Goal: Task Accomplishment & Management: Complete application form

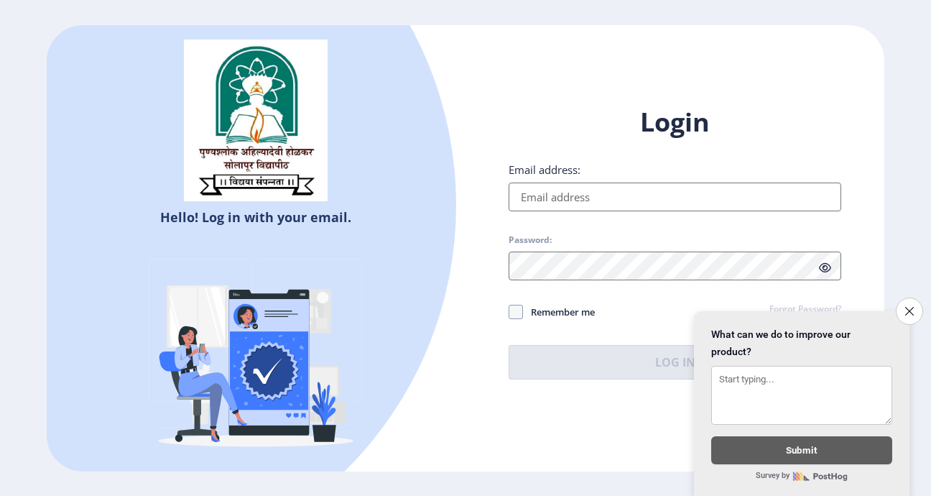
click at [609, 198] on input "Email address:" at bounding box center [675, 197] width 333 height 29
drag, startPoint x: 579, startPoint y: 246, endPoint x: 496, endPoint y: 198, distance: 95.7
click at [539, 194] on input "Email address:" at bounding box center [675, 197] width 333 height 29
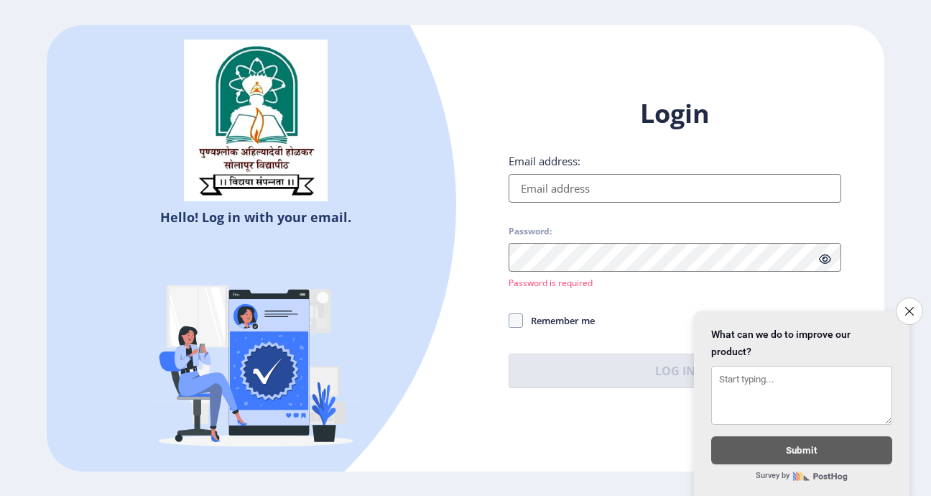
click at [487, 235] on div "Login Email address: Password: Password is required Remember me Forgot Password…" at bounding box center [675, 254] width 419 height 358
click at [660, 311] on div "Login Email address: Password: Password is required Remember me Forgot Password…" at bounding box center [675, 242] width 333 height 292
click at [903, 306] on button "Close survey" at bounding box center [910, 311] width 30 height 30
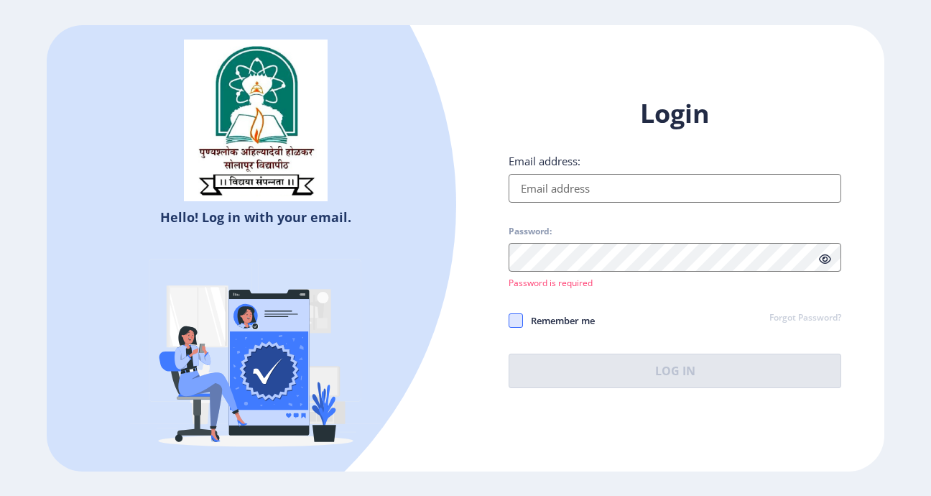
click at [515, 320] on span at bounding box center [516, 320] width 14 height 14
click at [510, 321] on input "Remember me" at bounding box center [509, 321] width 1 height 1
checkbox input "true"
click at [271, 208] on div at bounding box center [83, 205] width 745 height 745
click at [418, 79] on div at bounding box center [83, 205] width 745 height 745
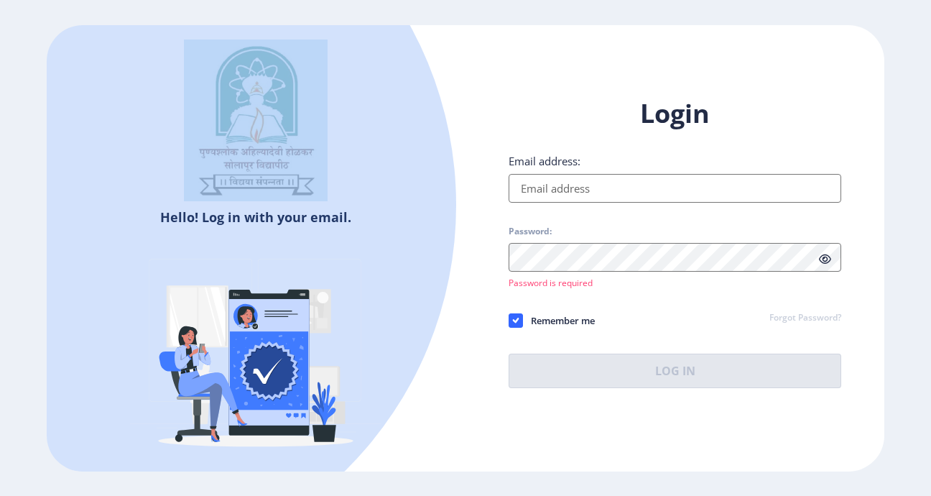
click at [418, 79] on div at bounding box center [83, 205] width 745 height 745
click at [446, 41] on div "Hello! Log in with your email. Don't have an account? Register" at bounding box center [256, 254] width 419 height 458
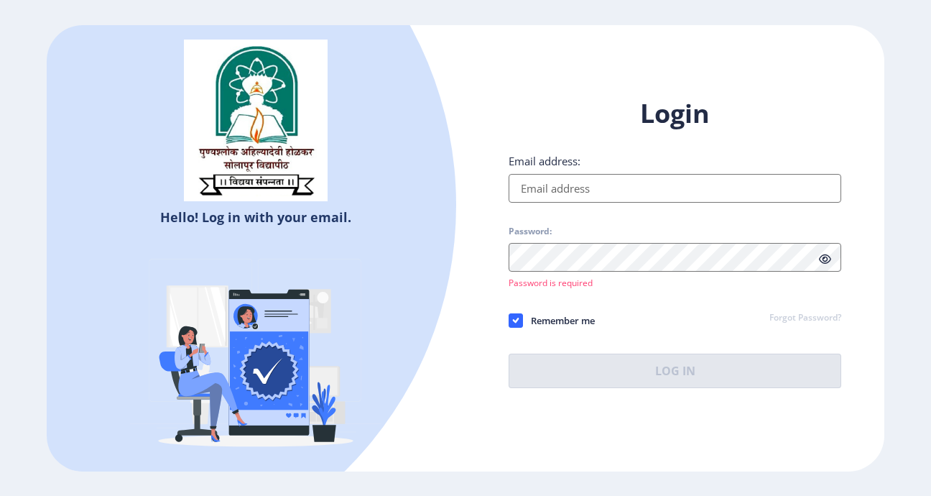
click at [287, 160] on img at bounding box center [256, 121] width 144 height 162
click at [621, 76] on div "Login Email address: Password: Password is required Remember me Forgot Password…" at bounding box center [675, 254] width 419 height 358
click at [625, 74] on div "Hello! Log in with your email. Don't have an account? Register Login Email addr…" at bounding box center [466, 248] width 838 height 446
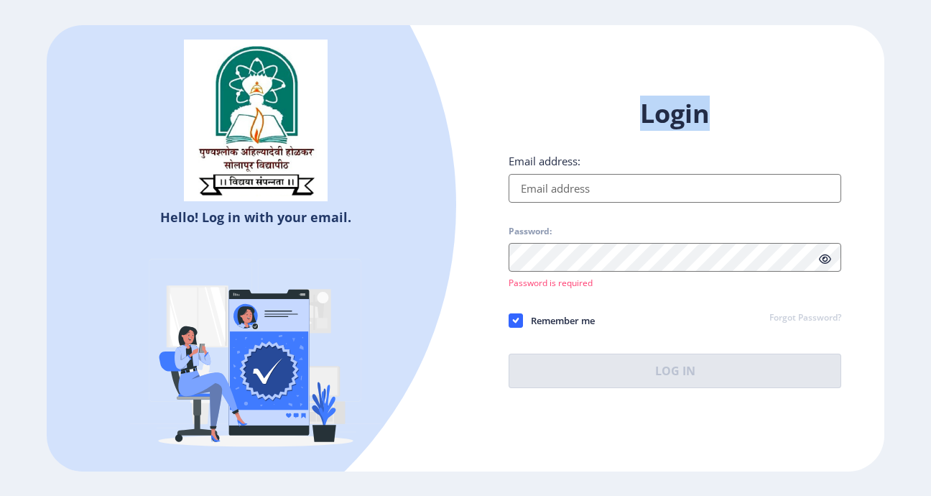
click at [625, 74] on div "Hello! Log in with your email. Don't have an account? Register Login Email addr…" at bounding box center [466, 248] width 838 height 446
drag, startPoint x: 625, startPoint y: 74, endPoint x: 625, endPoint y: 118, distance: 43.8
click at [625, 118] on h1 "Login" at bounding box center [675, 113] width 333 height 34
click at [722, 131] on h1 "Login" at bounding box center [675, 113] width 333 height 34
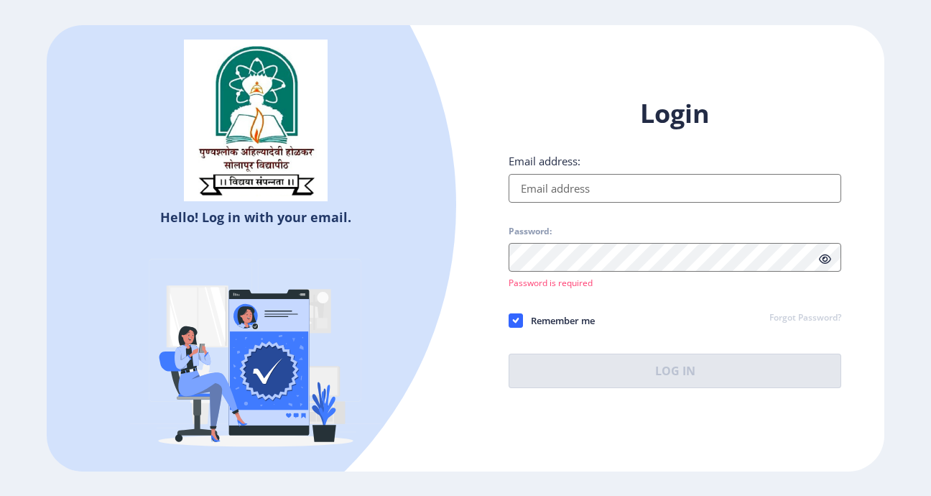
click at [711, 199] on input "Email address:" at bounding box center [675, 188] width 333 height 29
type input "[EMAIL_ADDRESS][DOMAIN_NAME]"
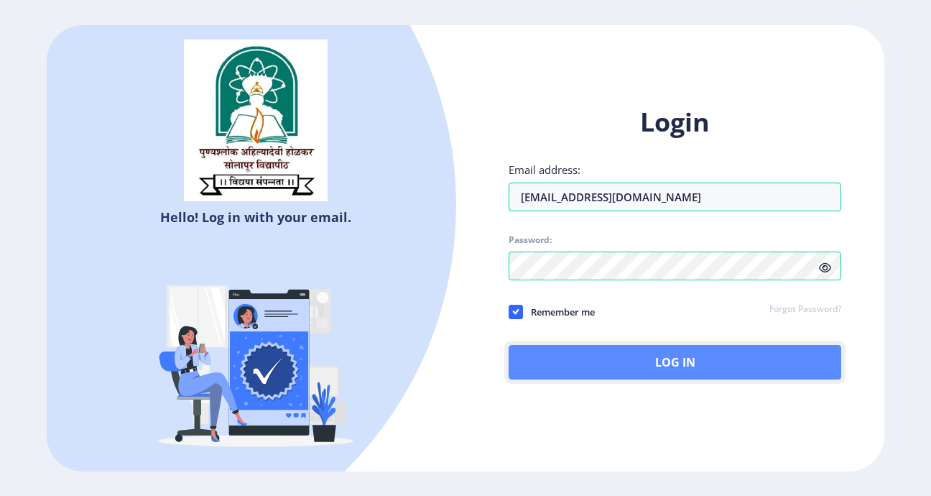
click at [735, 361] on button "Log In" at bounding box center [675, 362] width 333 height 34
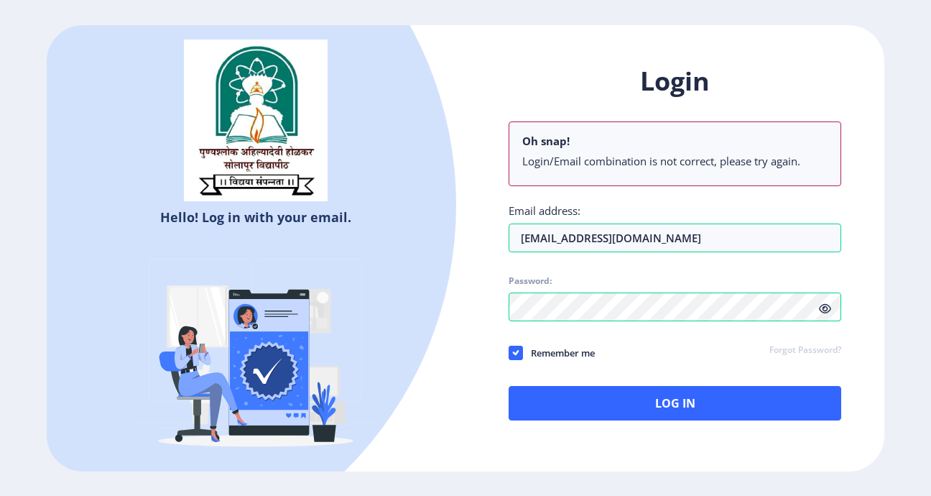
click at [308, 221] on div at bounding box center [83, 205] width 745 height 745
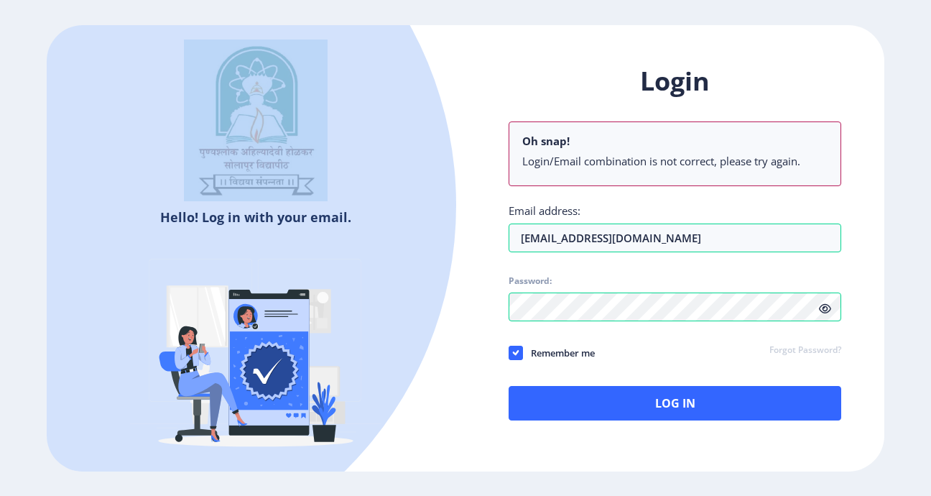
click at [308, 221] on div at bounding box center [83, 205] width 745 height 745
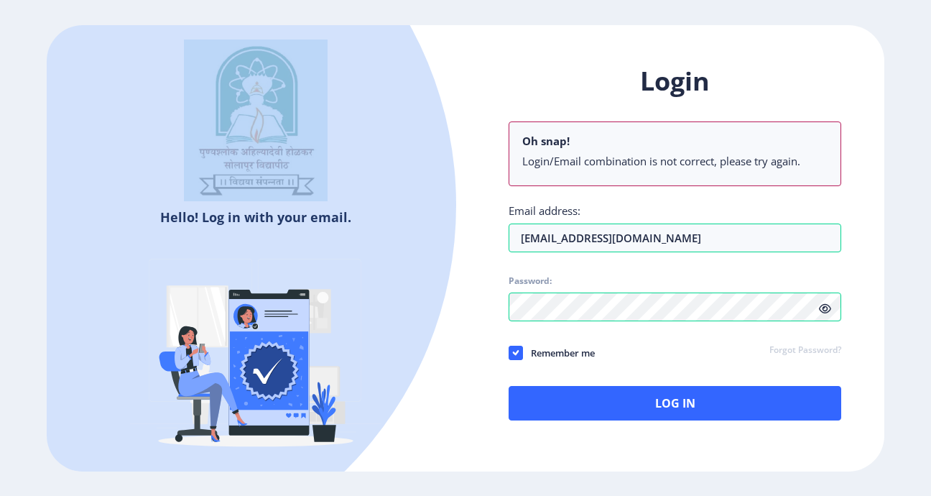
click at [308, 221] on div at bounding box center [83, 205] width 745 height 745
click at [819, 354] on link "Forgot Password?" at bounding box center [806, 350] width 72 height 13
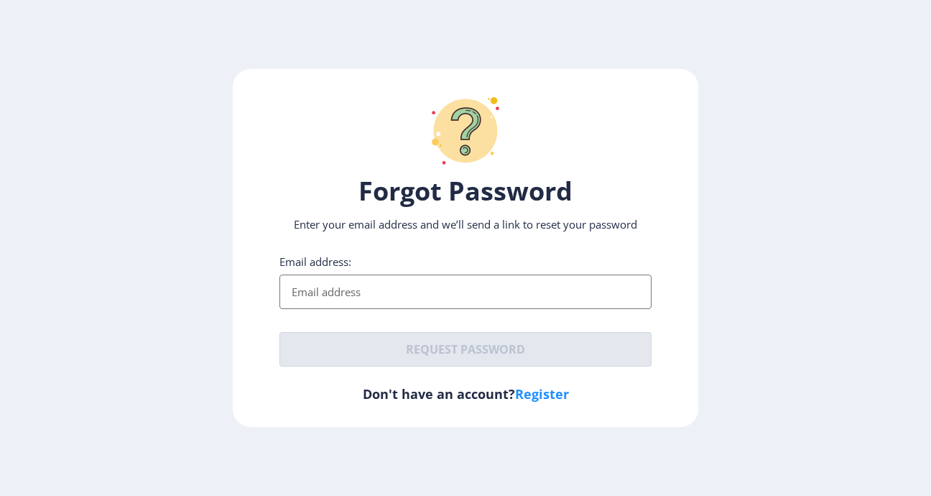
click at [434, 302] on input "Email address:" at bounding box center [466, 292] width 372 height 34
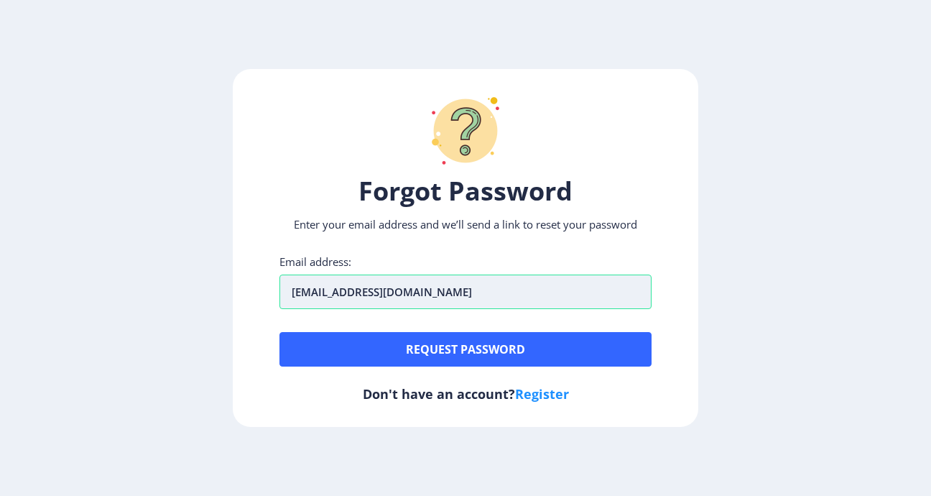
type input "[EMAIL_ADDRESS][DOMAIN_NAME]"
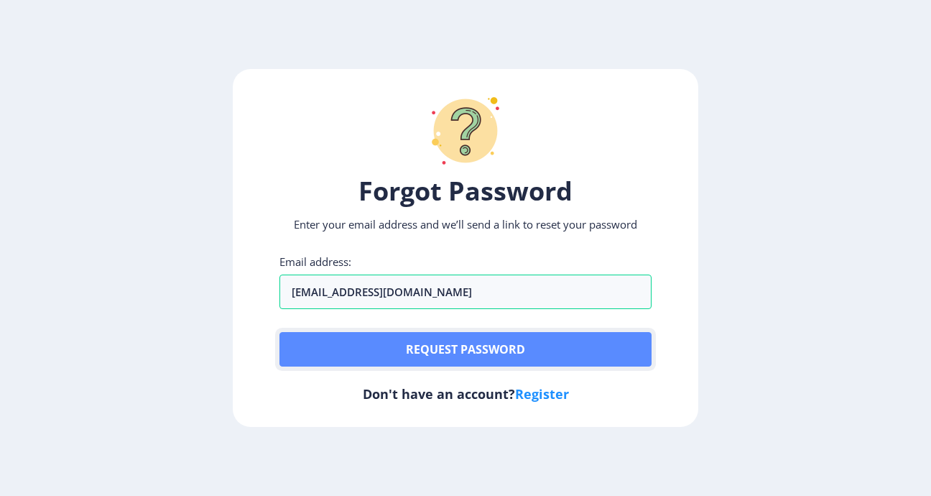
click at [494, 344] on button "Request password" at bounding box center [466, 349] width 372 height 34
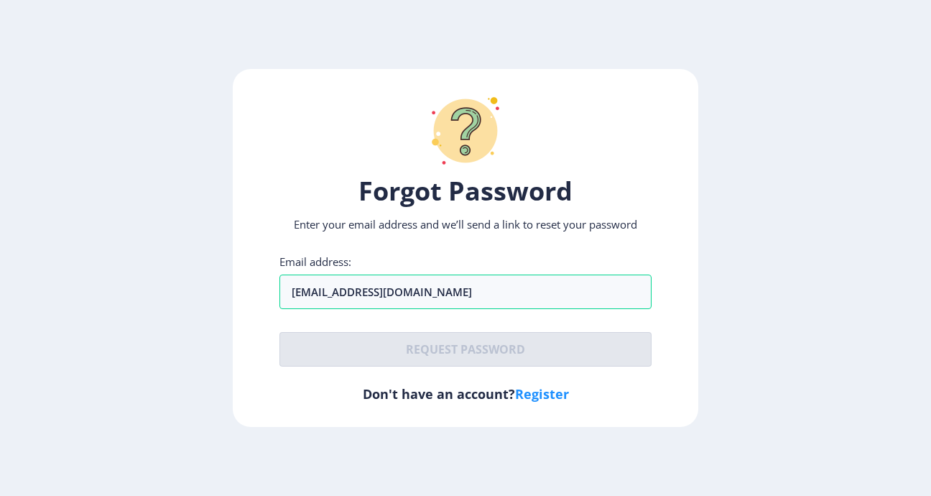
click at [540, 398] on link "Register" at bounding box center [542, 393] width 54 height 17
select select
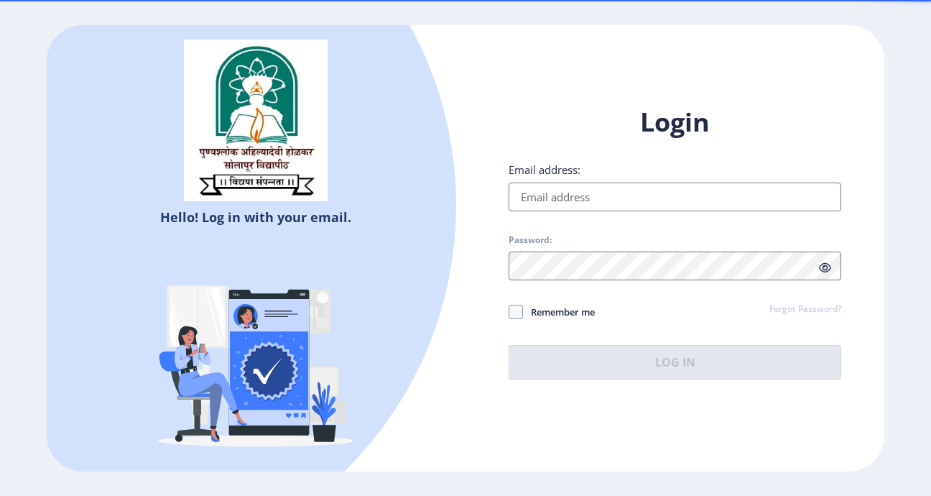
click at [817, 308] on link "Forgot Password?" at bounding box center [806, 309] width 72 height 13
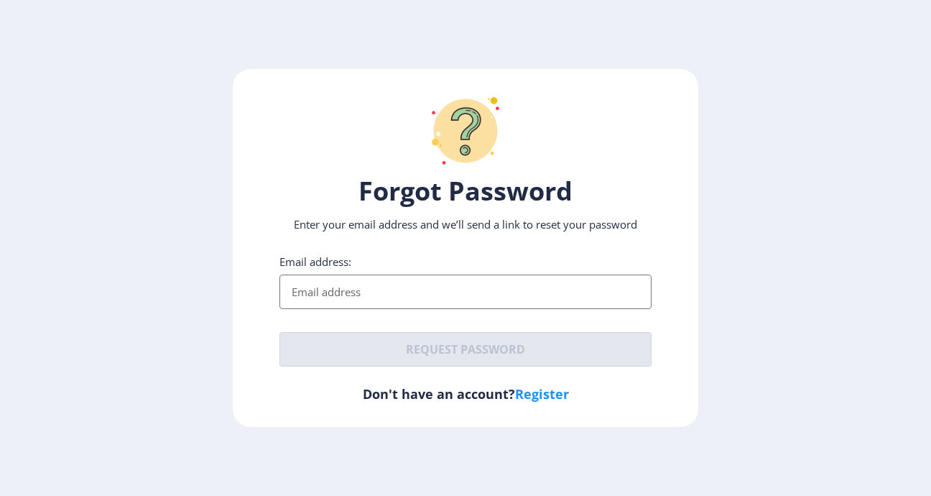
click at [546, 392] on link "Register" at bounding box center [542, 393] width 54 height 17
select select
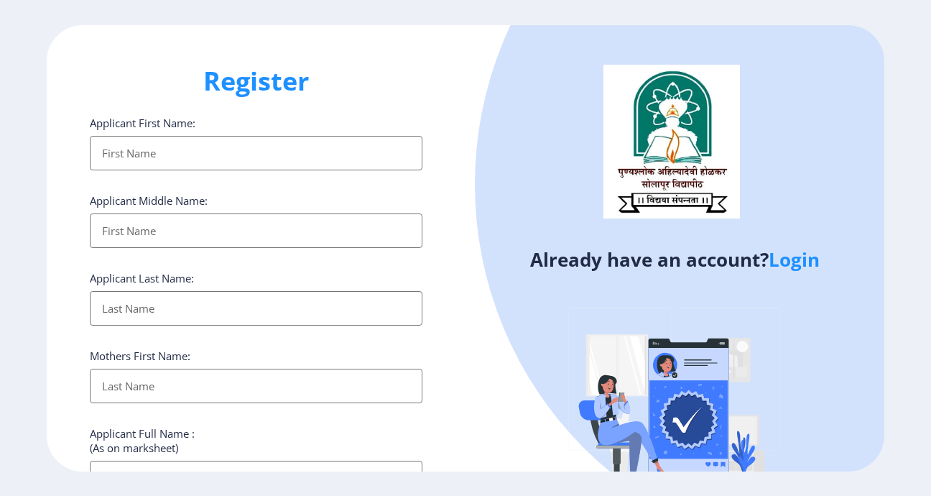
click at [229, 162] on input "Applicant First Name:" at bounding box center [256, 153] width 333 height 34
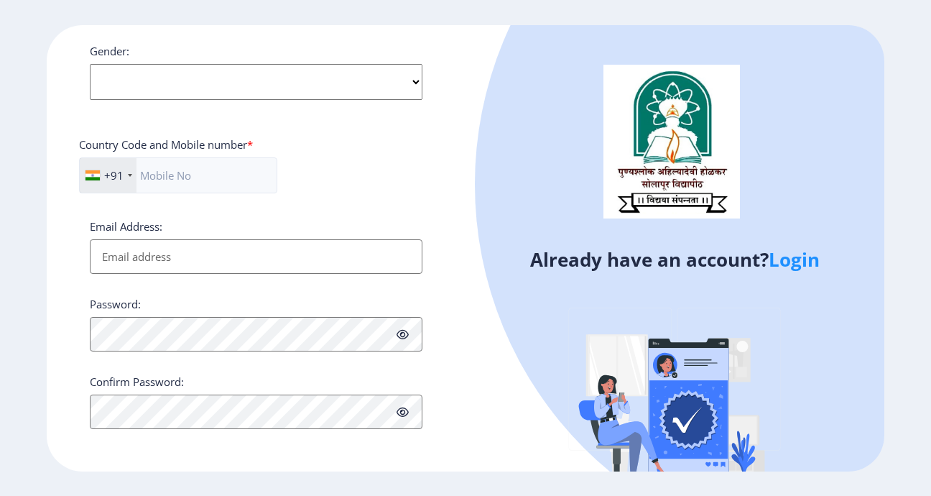
scroll to position [554, 0]
